Goal: Navigation & Orientation: Find specific page/section

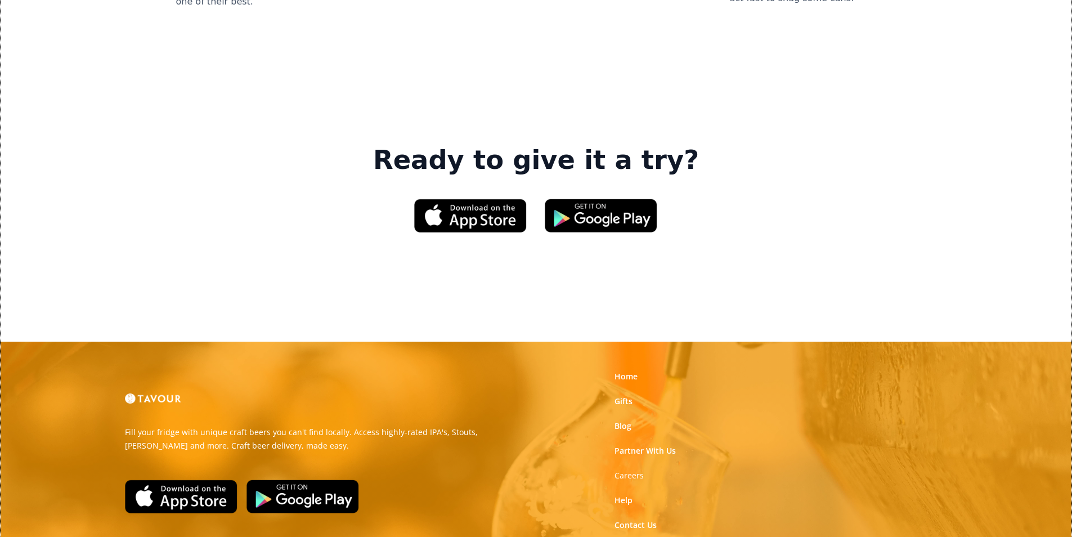
scroll to position [1704, 0]
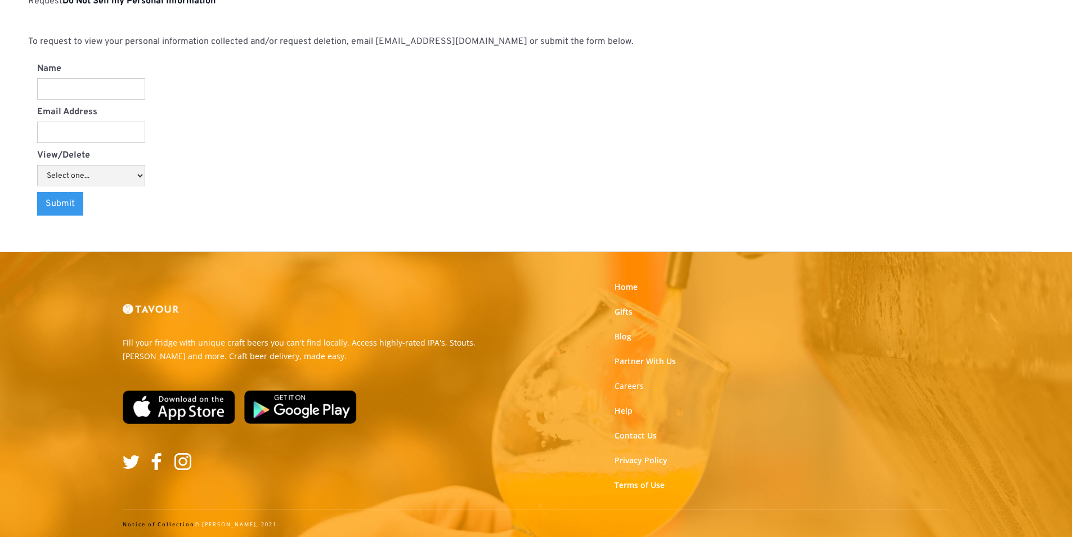
scroll to position [1173, 0]
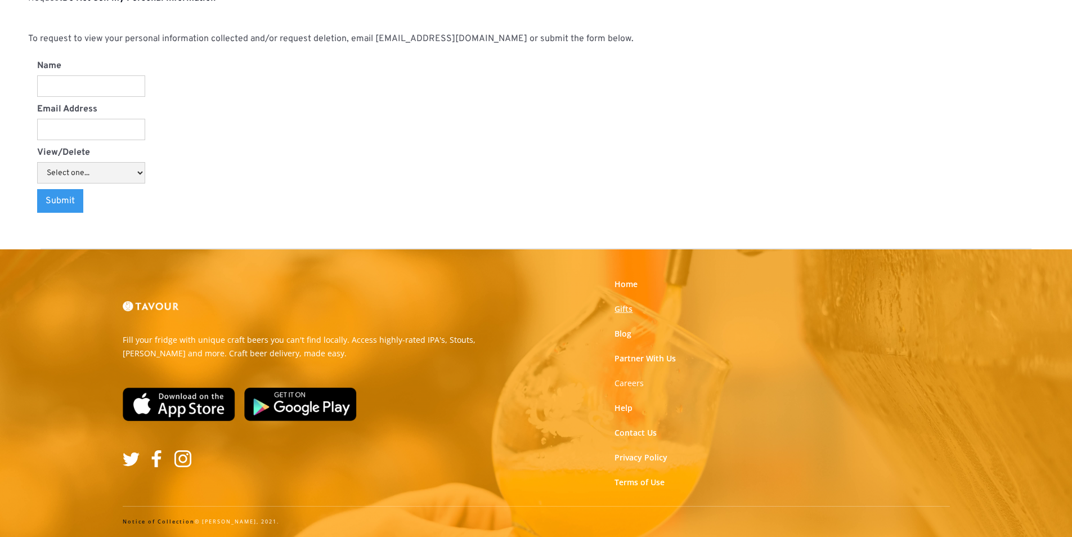
click at [628, 307] on link "Gifts" at bounding box center [624, 308] width 18 height 11
